Goal: Check status

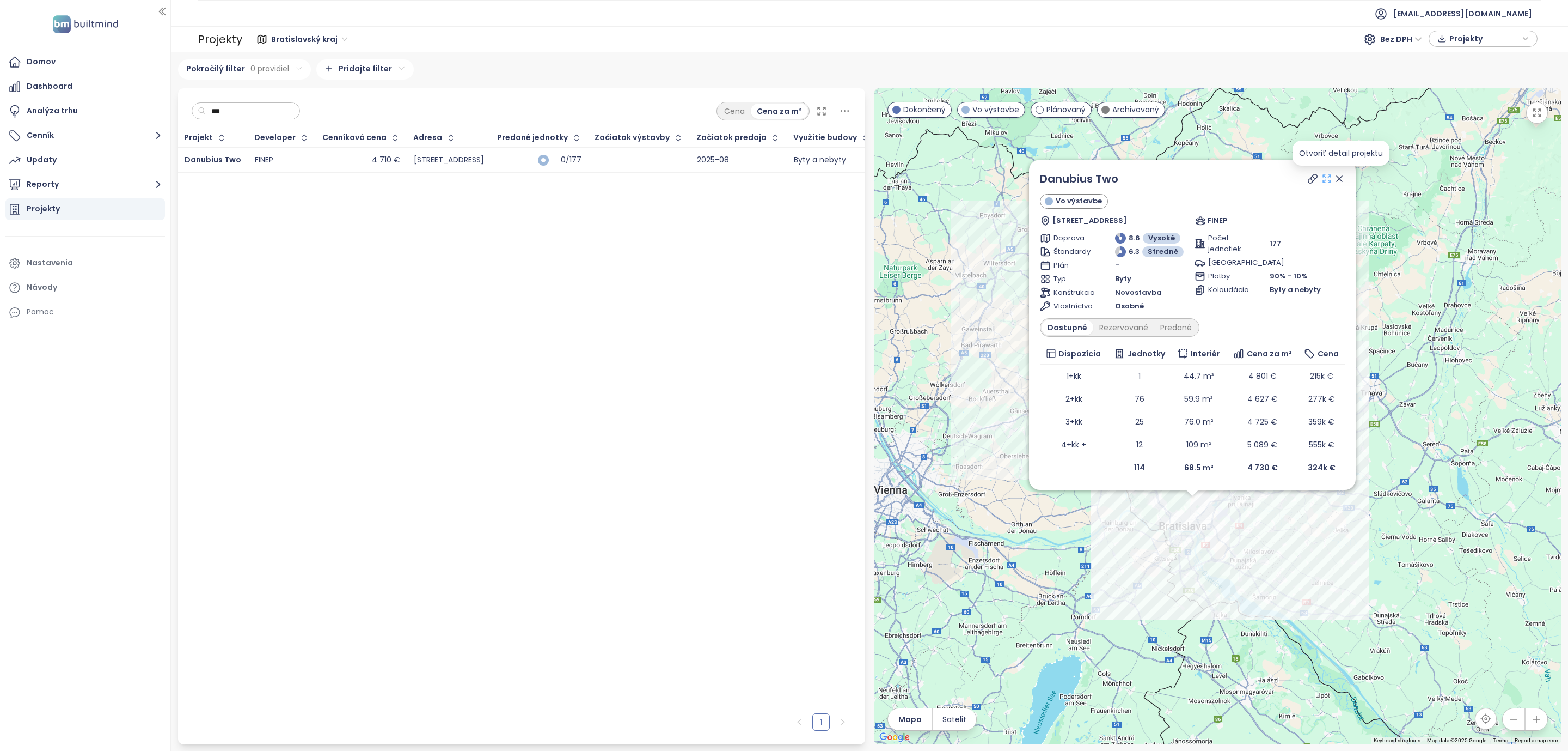
click at [1330, 175] on icon at bounding box center [1327, 179] width 7 height 7
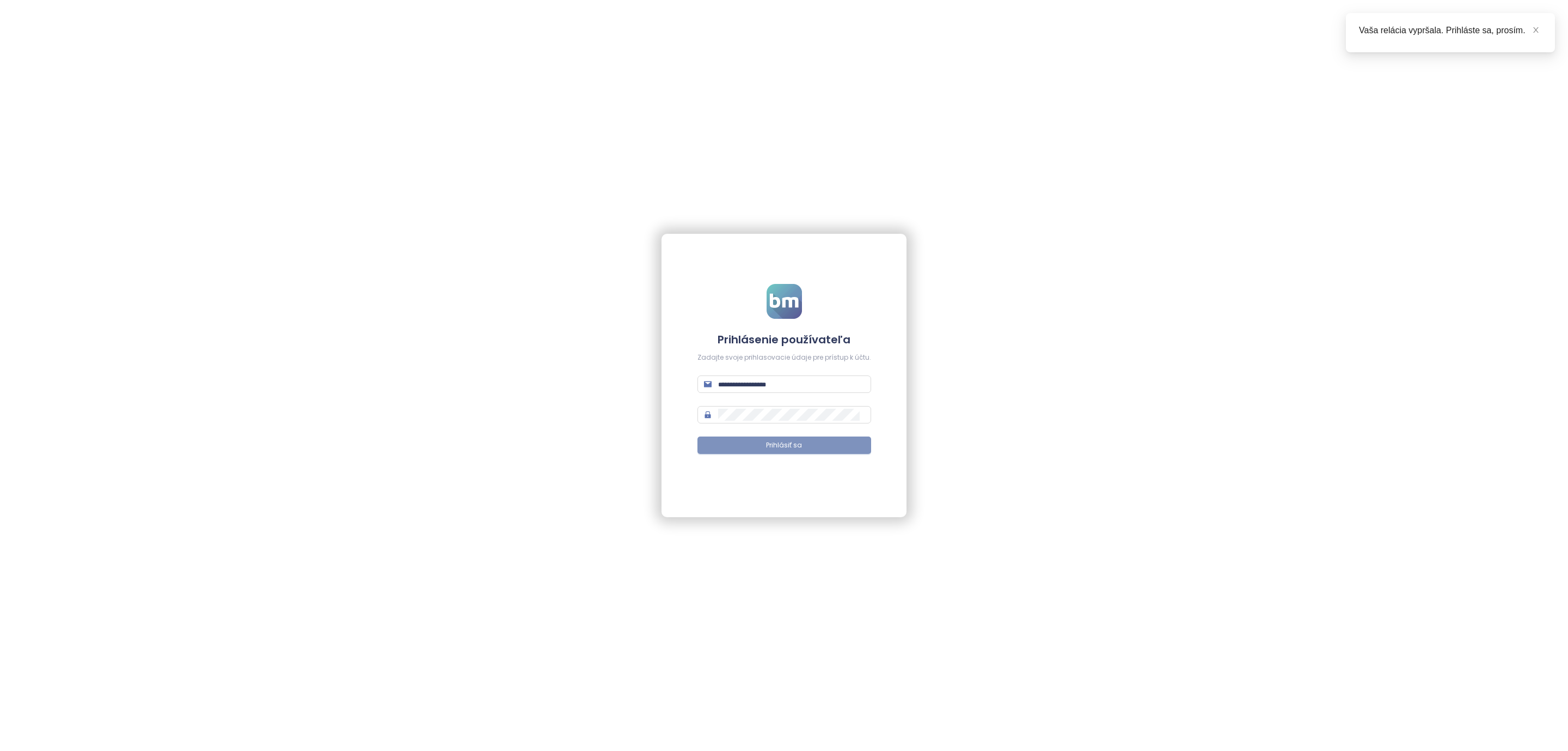
type input "**********"
click at [786, 441] on span "Prihlásiť sa" at bounding box center [784, 445] width 36 height 10
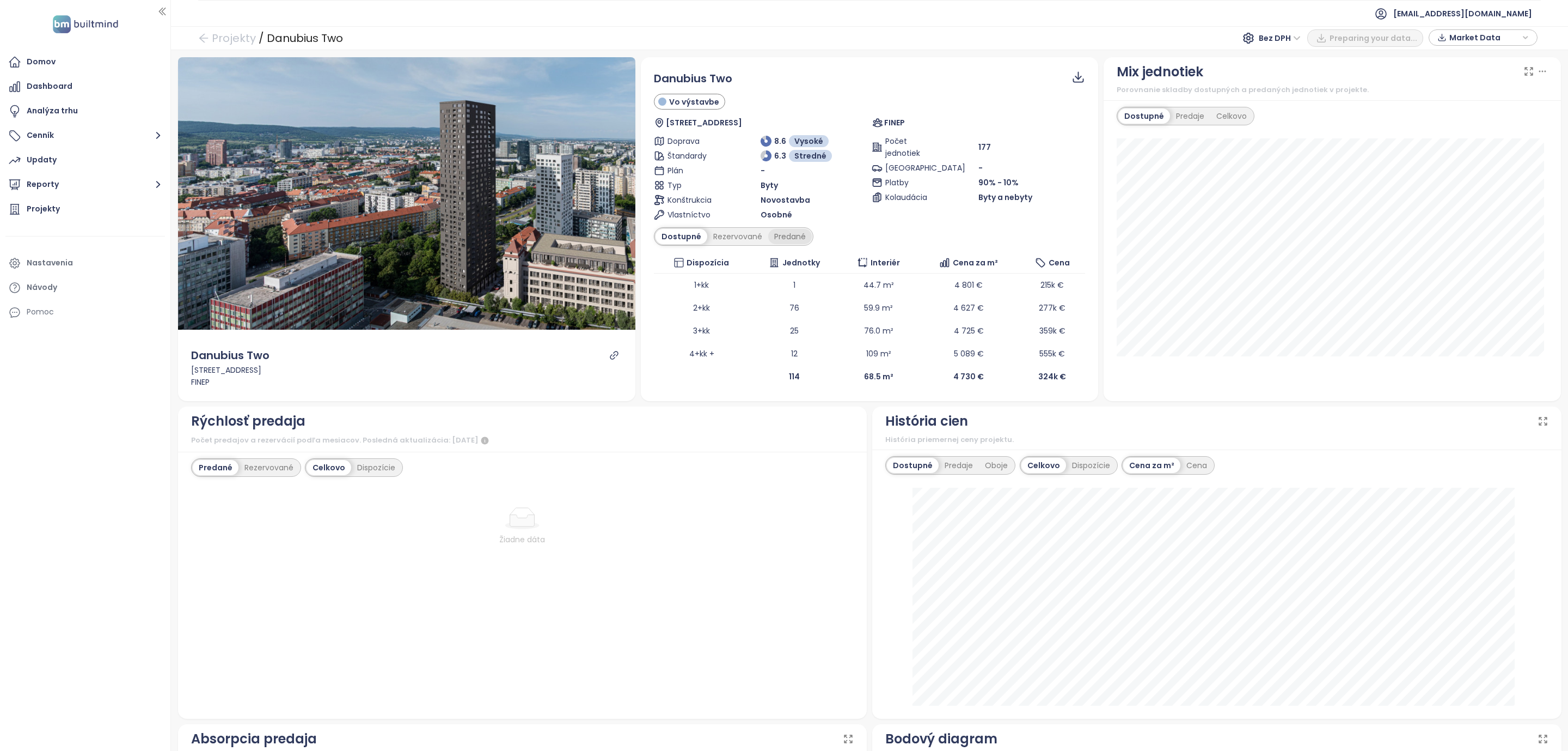
click at [778, 234] on div "Predané" at bounding box center [790, 236] width 43 height 15
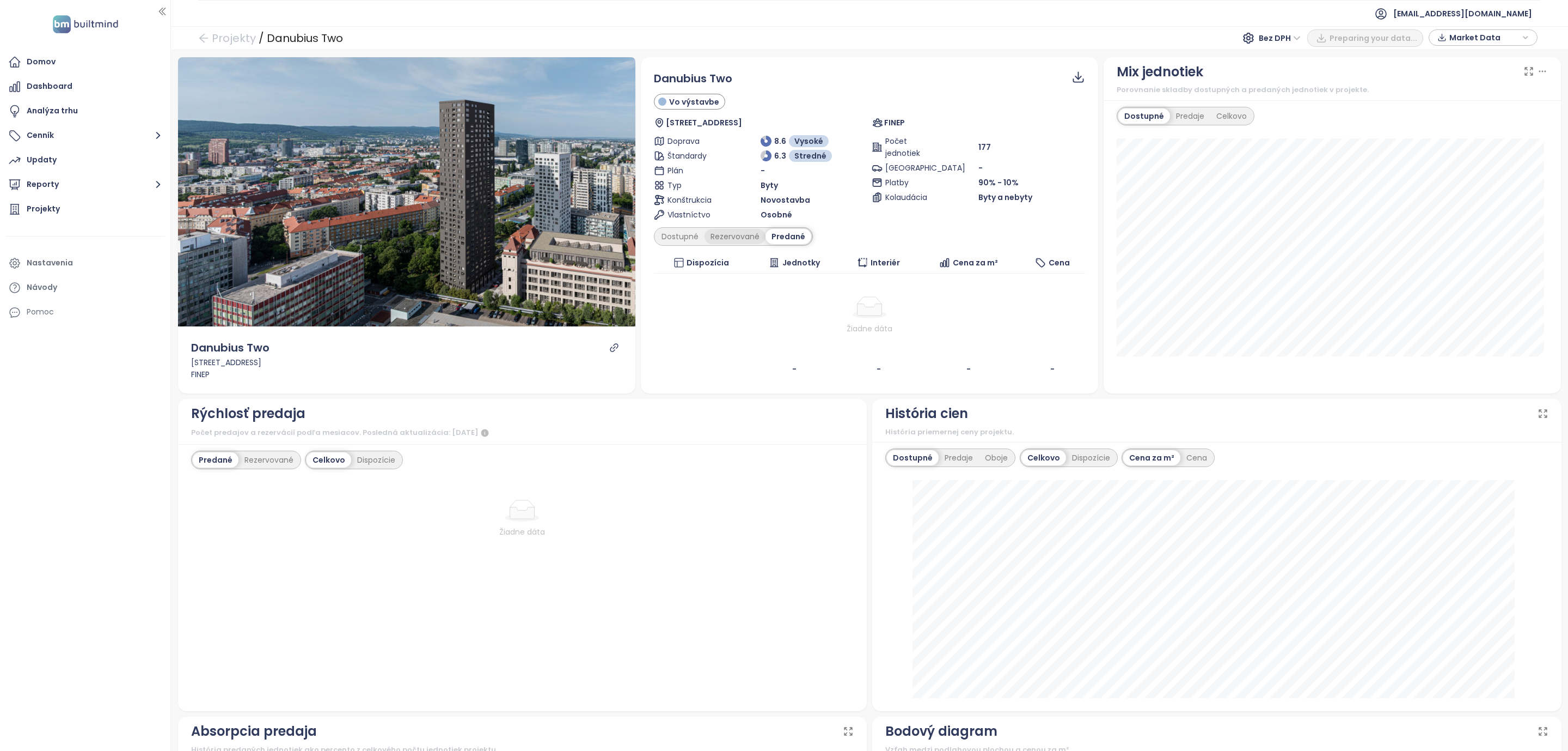
click at [734, 236] on div "Rezervované" at bounding box center [735, 236] width 61 height 15
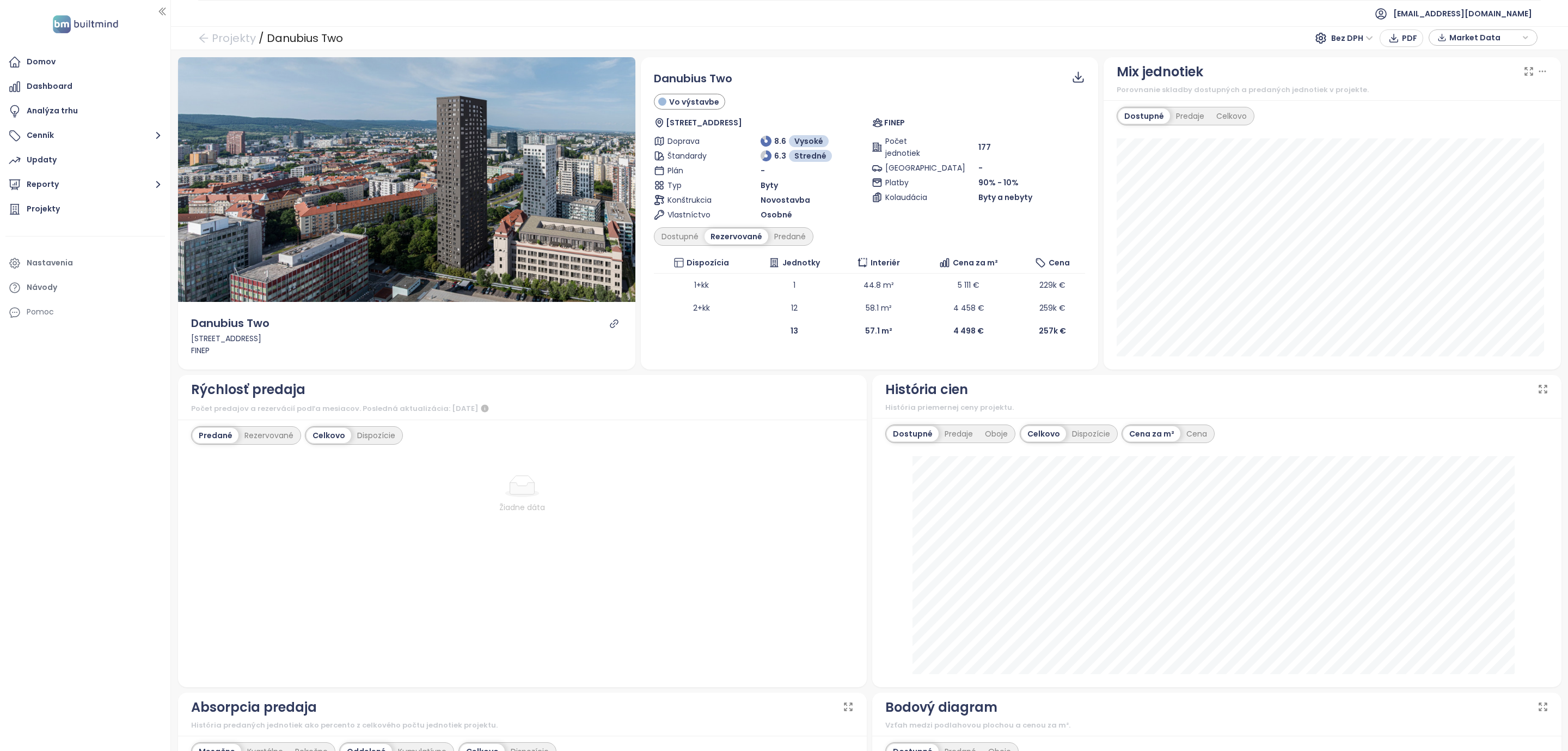
click at [239, 616] on div "Žiadne dáta" at bounding box center [523, 565] width 663 height 216
click at [100, 500] on div "Domov Dashboard Analýza trhu Cenník Updaty Reporty Projekty Nastavenia Návody P…" at bounding box center [85, 375] width 171 height 751
